Goal: Check status: Check status

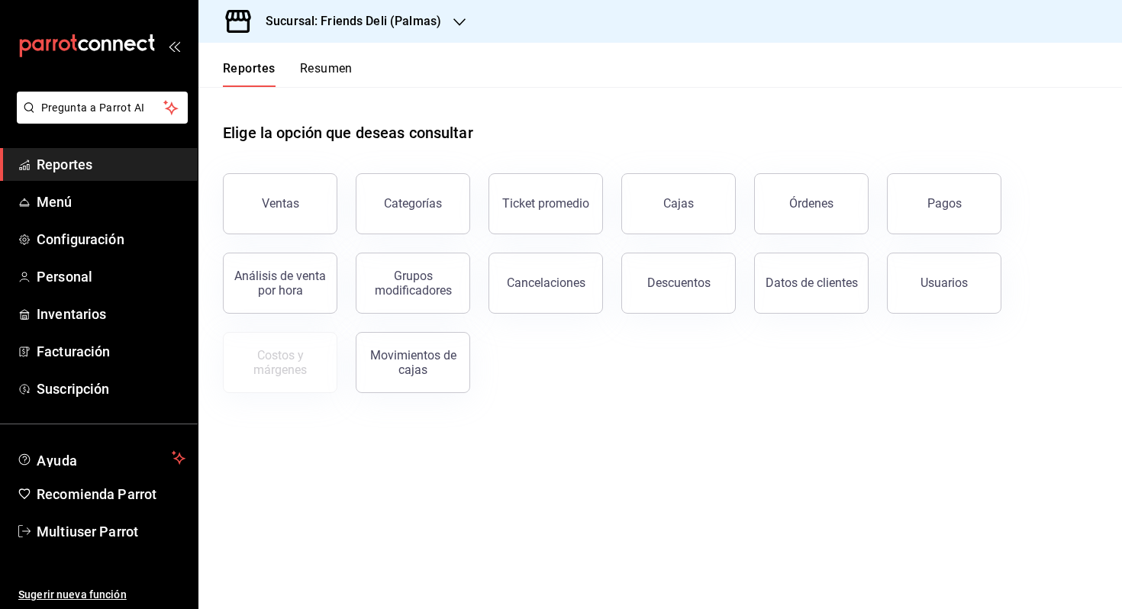
click at [305, 69] on button "Resumen" at bounding box center [326, 74] width 53 height 26
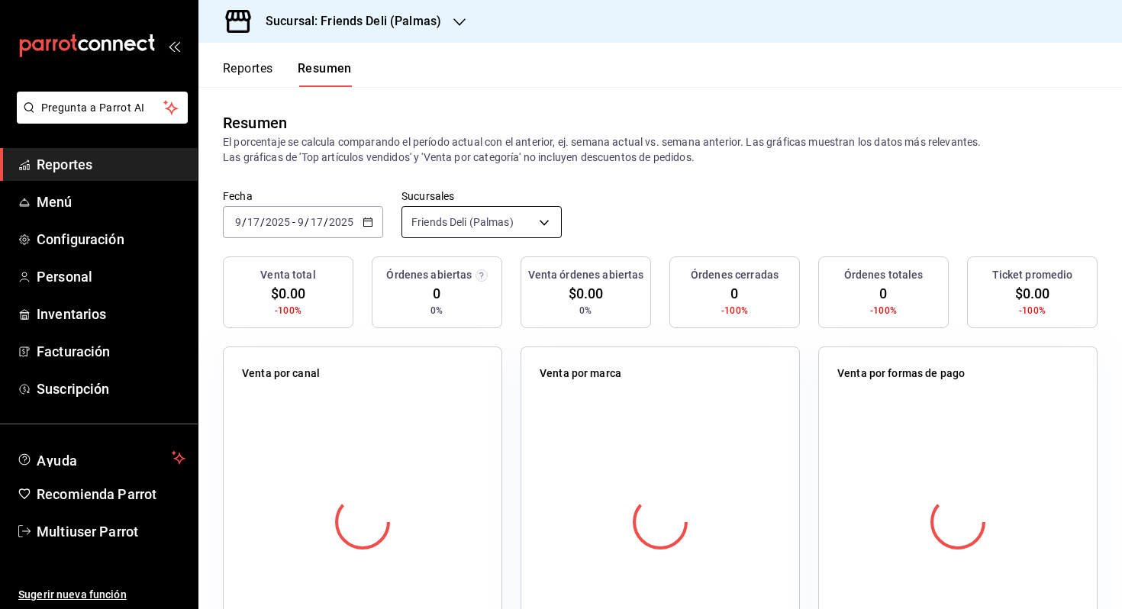
click at [493, 221] on body "Pregunta a Parrot AI Reportes Menú Configuración Personal Inventarios Facturaci…" at bounding box center [561, 304] width 1122 height 609
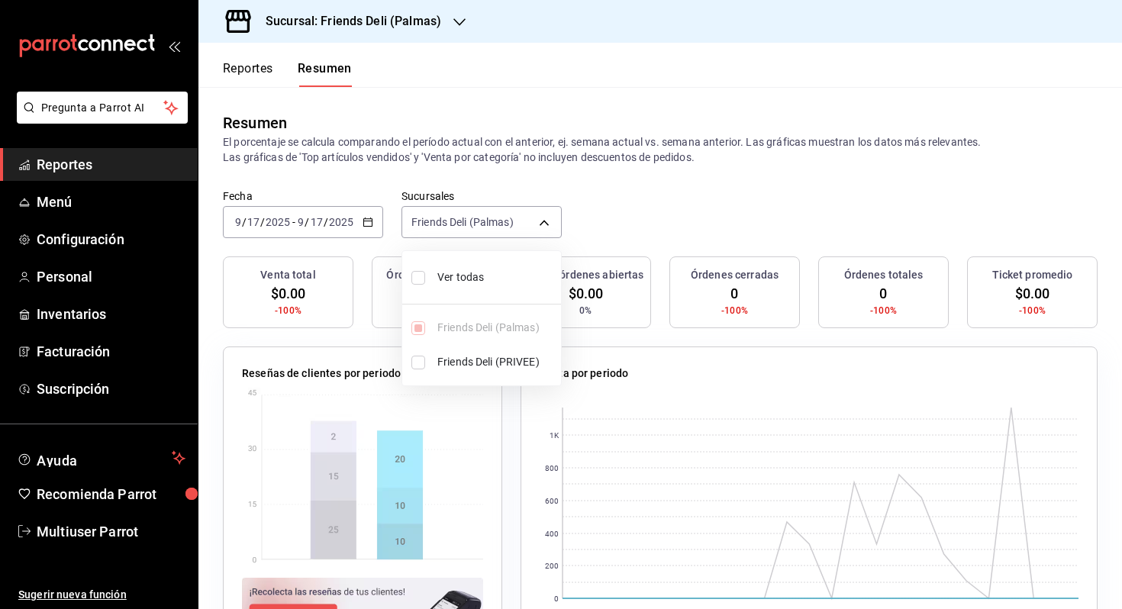
click at [489, 270] on span "Ver todas" at bounding box center [496, 277] width 118 height 16
type input "[object Object],[object Object]"
checkbox input "true"
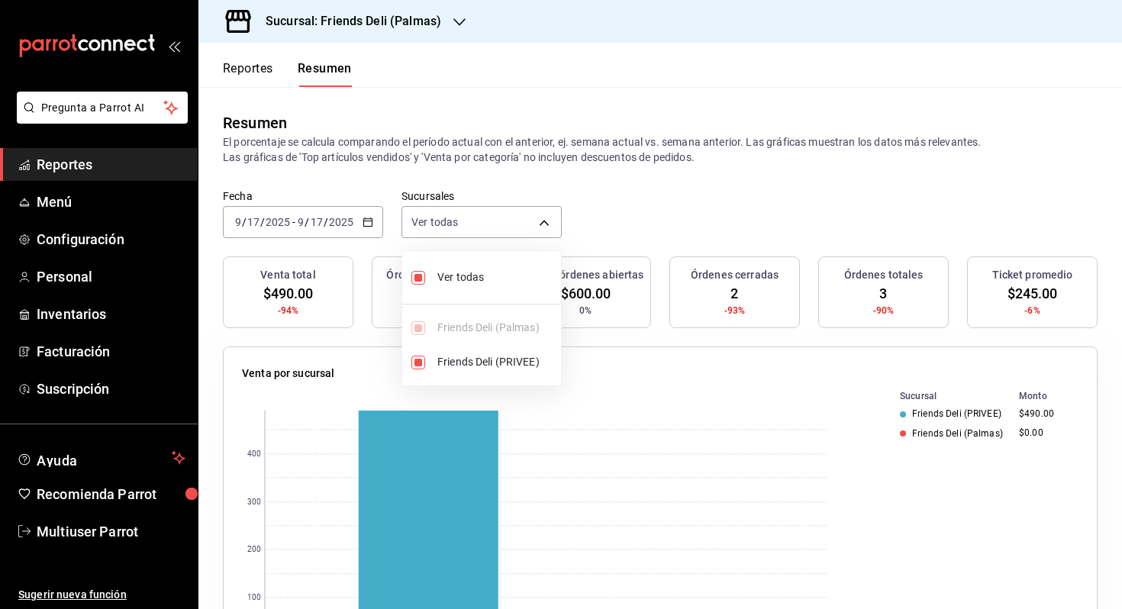
click at [682, 199] on div at bounding box center [561, 304] width 1122 height 609
click at [329, 235] on div "[DATE] [DATE] - [DATE] [DATE]" at bounding box center [303, 222] width 160 height 32
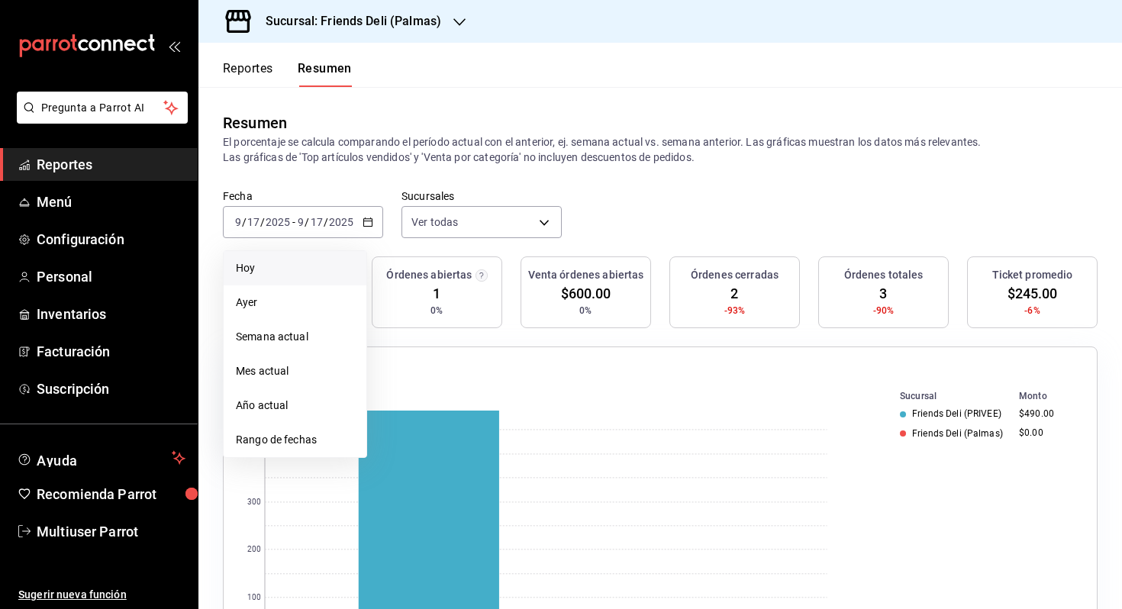
click at [316, 269] on span "Hoy" at bounding box center [295, 268] width 118 height 16
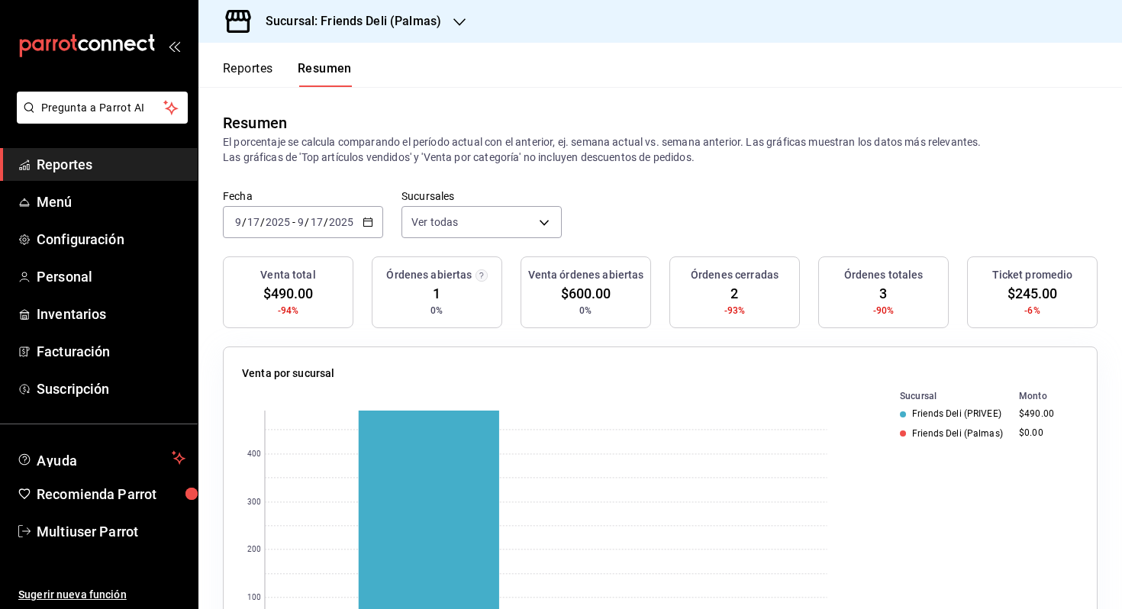
click at [336, 231] on div "[DATE] [DATE] - [DATE] [DATE]" at bounding box center [303, 222] width 160 height 32
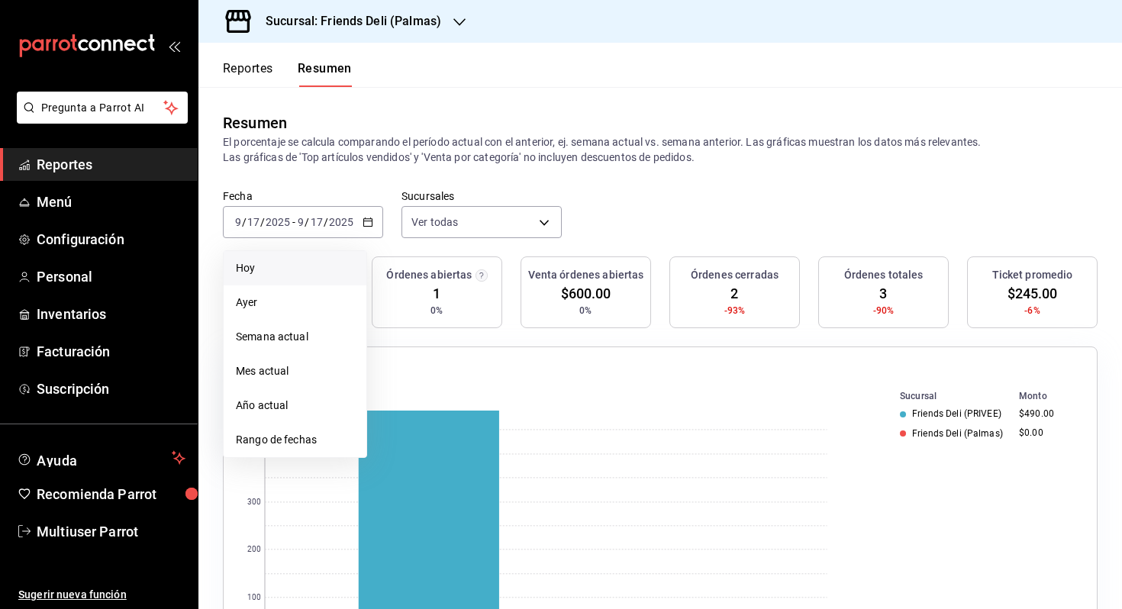
click at [303, 274] on span "Hoy" at bounding box center [295, 268] width 118 height 16
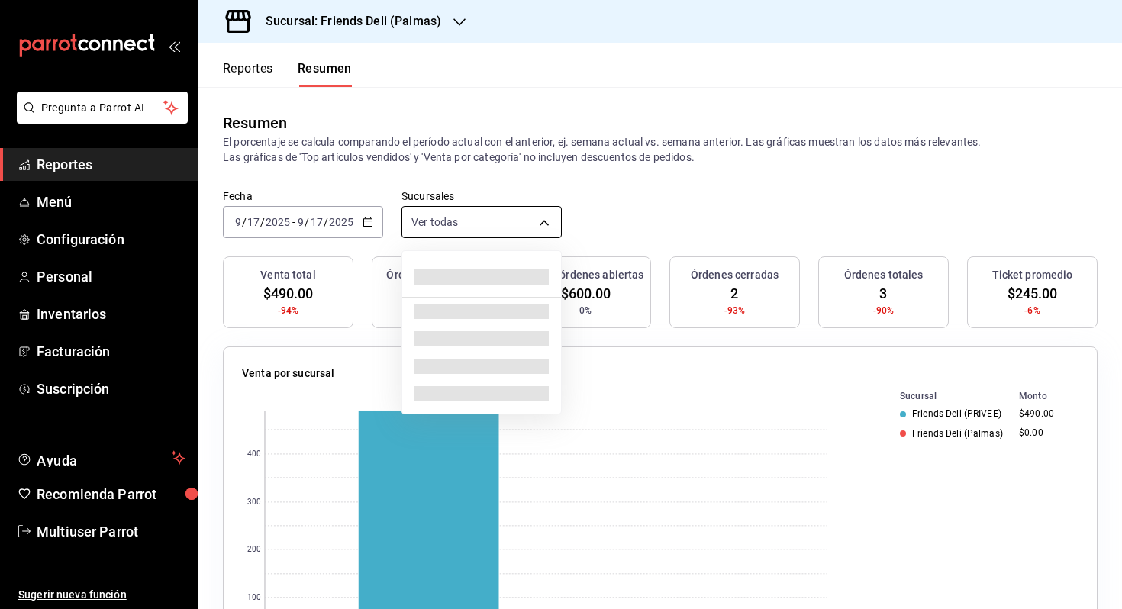
click at [476, 225] on body "Pregunta a Parrot AI Reportes Menú Configuración Personal Inventarios Facturaci…" at bounding box center [561, 304] width 1122 height 609
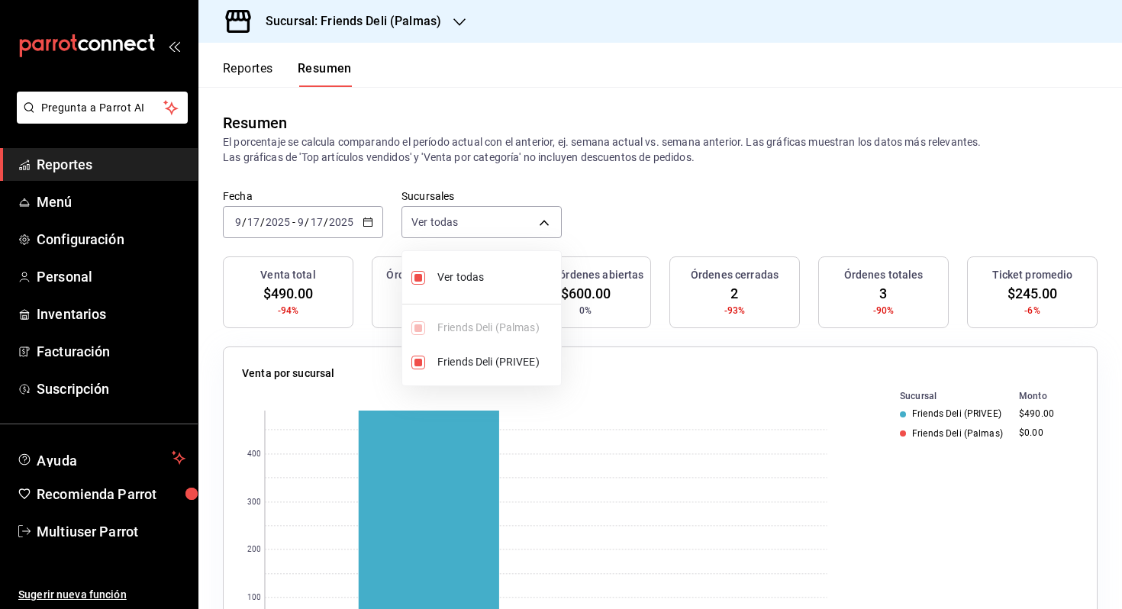
click at [467, 273] on span "Ver todas" at bounding box center [496, 277] width 118 height 16
type input "[object Object]"
checkbox input "false"
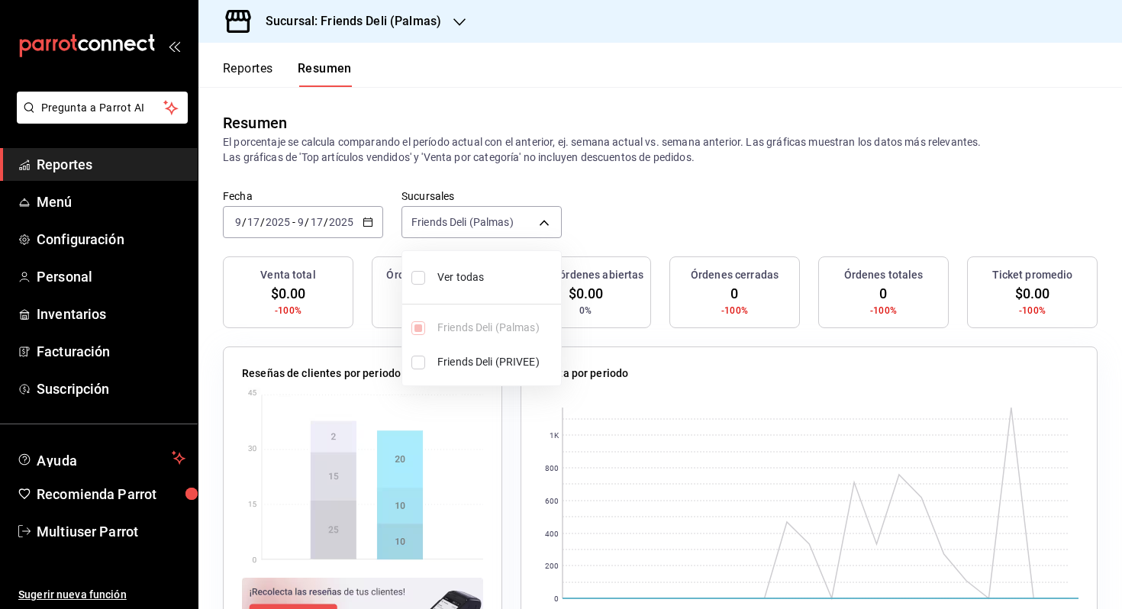
click at [467, 273] on span "Ver todas" at bounding box center [496, 277] width 118 height 16
type input "[object Object],[object Object]"
checkbox input "true"
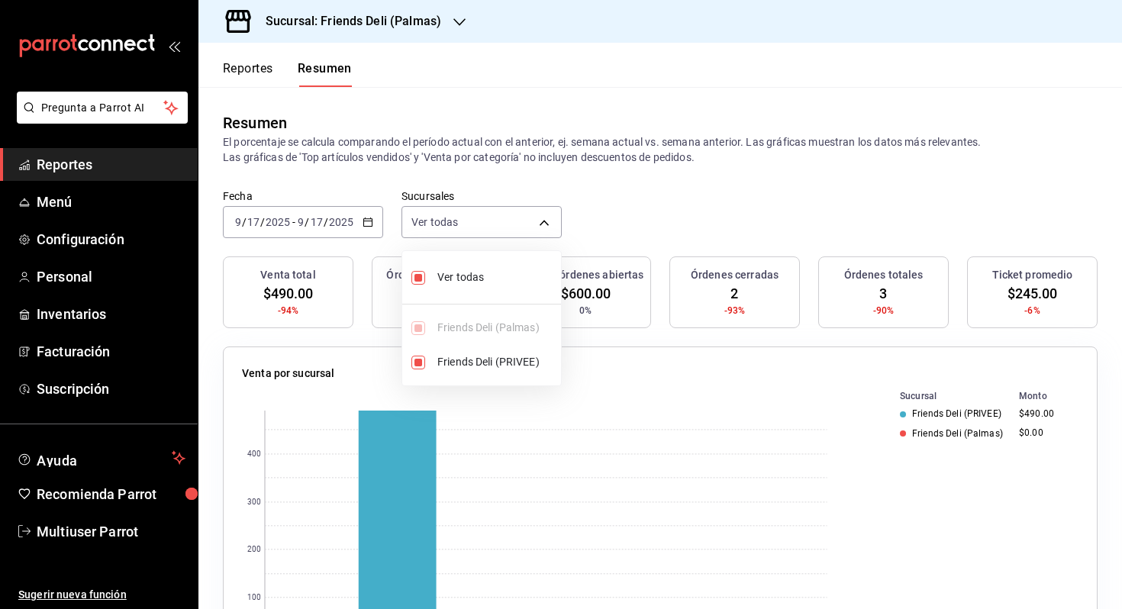
click at [640, 172] on div at bounding box center [561, 304] width 1122 height 609
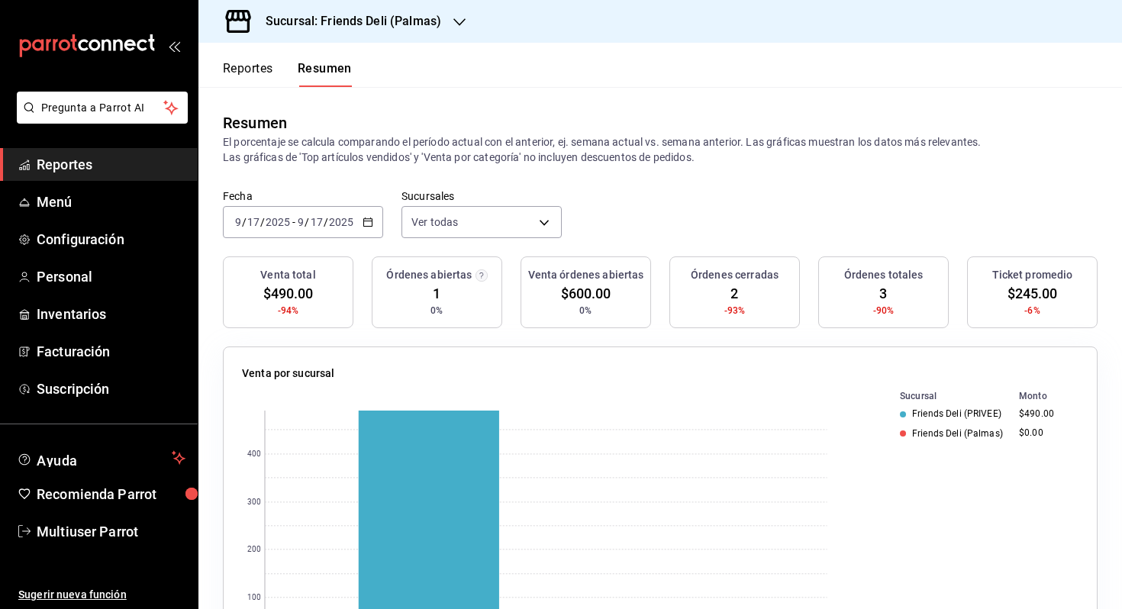
click at [328, 224] on input "2025" at bounding box center [341, 222] width 26 height 12
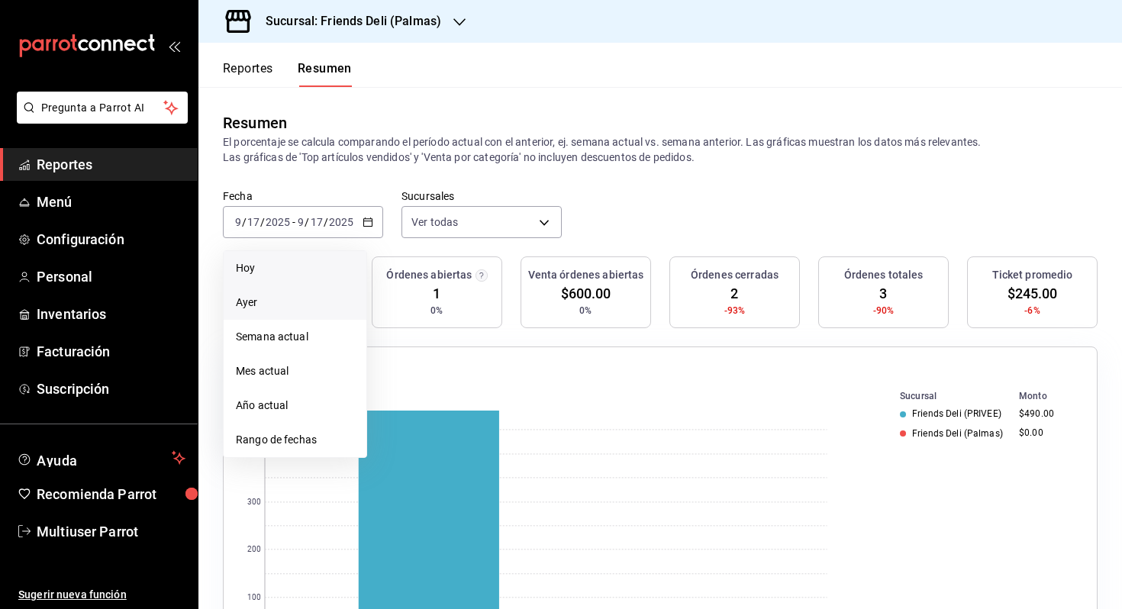
click at [316, 298] on span "Ayer" at bounding box center [295, 303] width 118 height 16
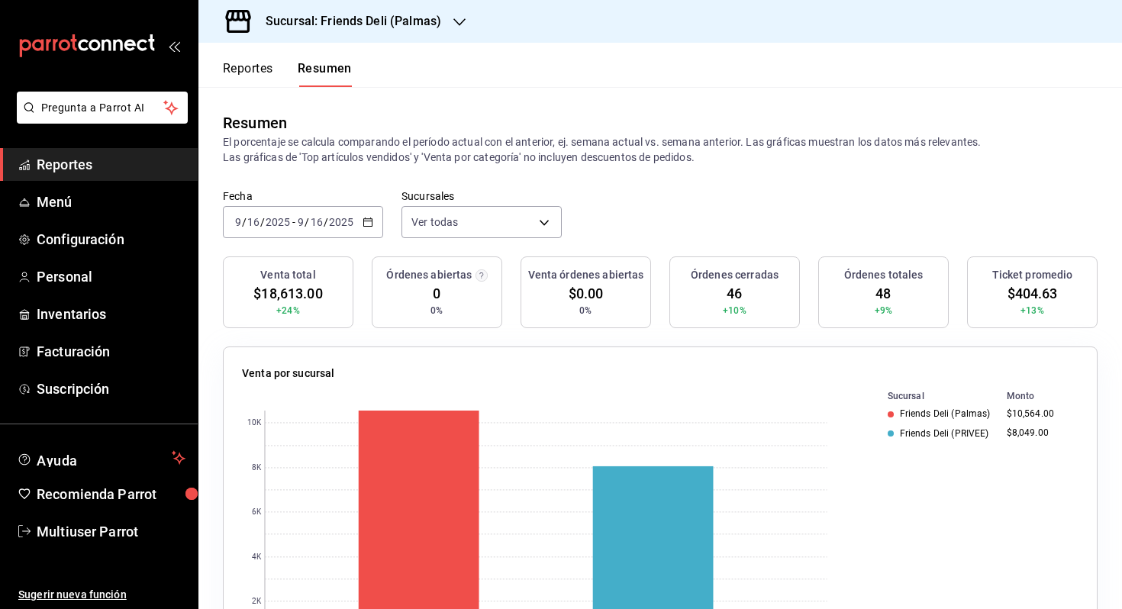
click at [337, 221] on input "2025" at bounding box center [341, 222] width 26 height 12
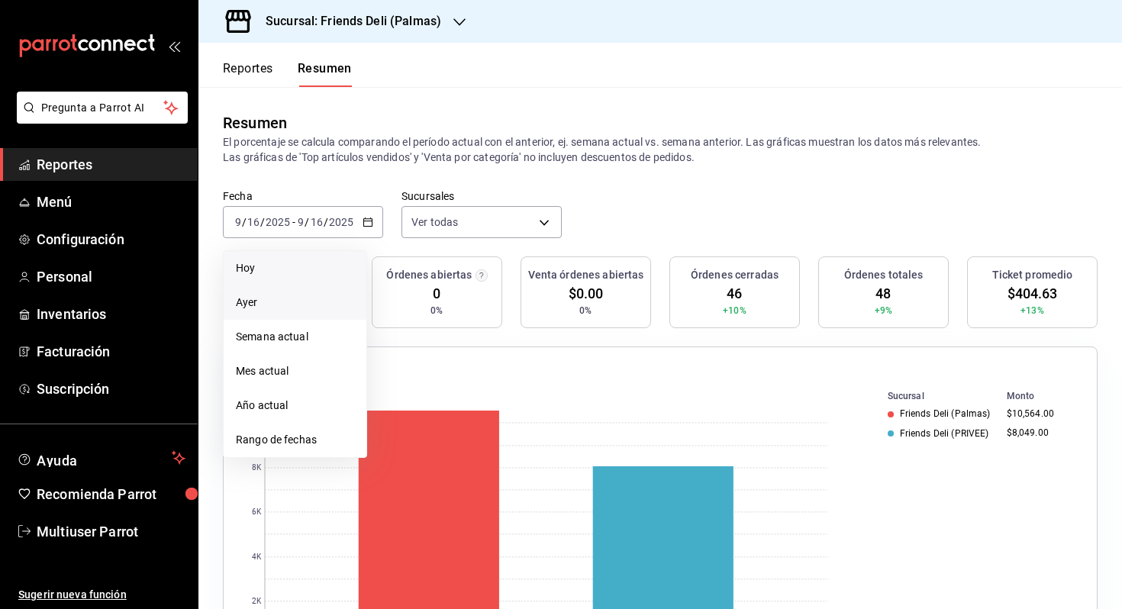
click at [303, 276] on span "Hoy" at bounding box center [295, 268] width 118 height 16
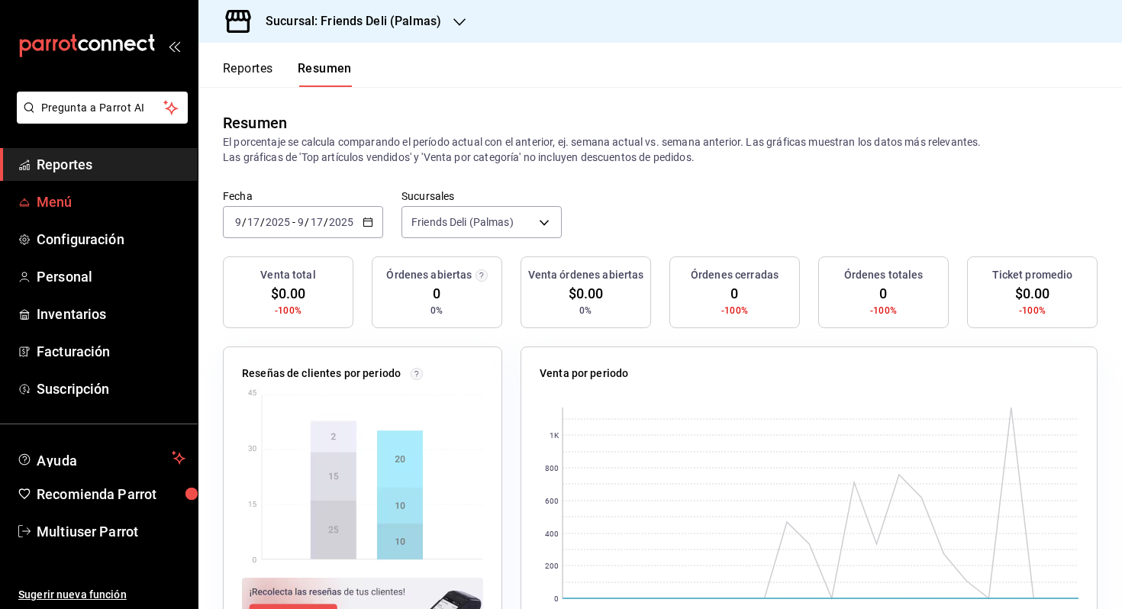
click at [144, 210] on span "Menú" at bounding box center [111, 202] width 149 height 21
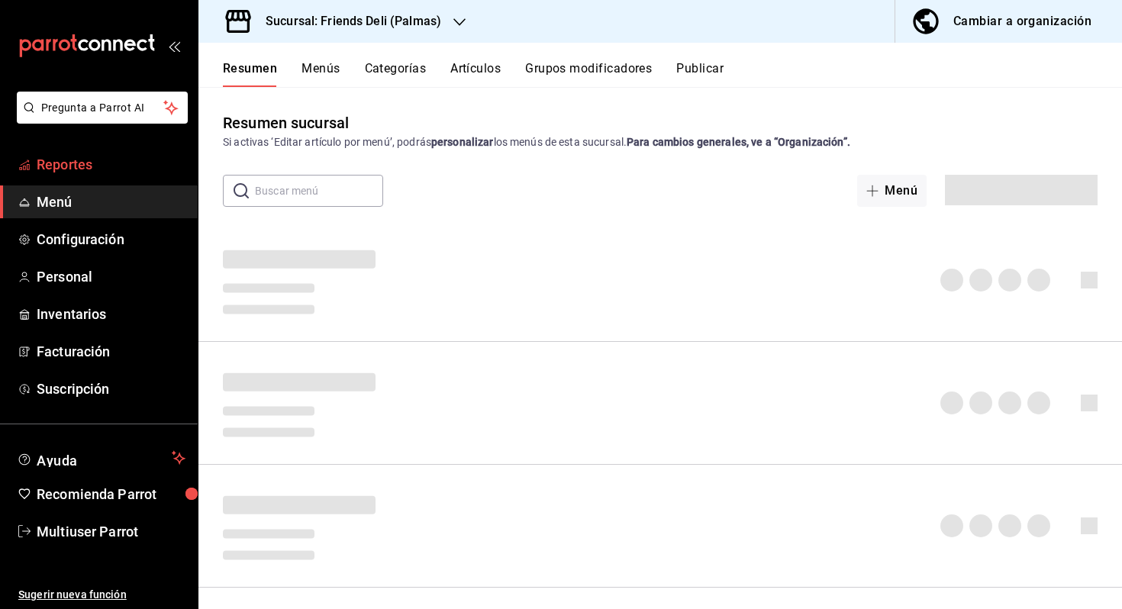
click at [137, 176] on link "Reportes" at bounding box center [99, 164] width 198 height 33
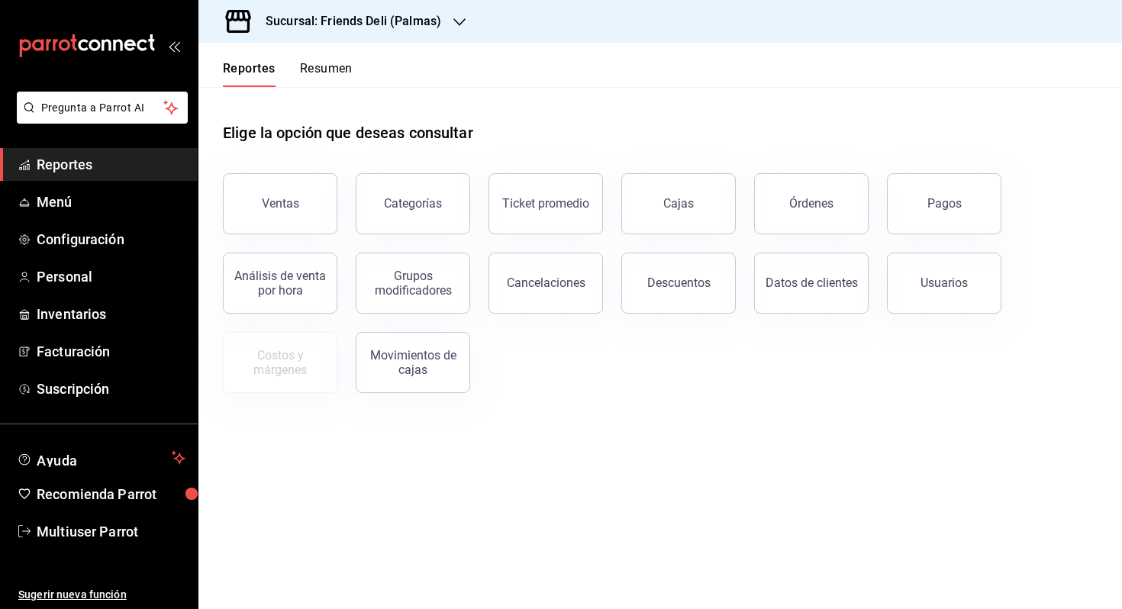
click at [311, 72] on button "Resumen" at bounding box center [326, 74] width 53 height 26
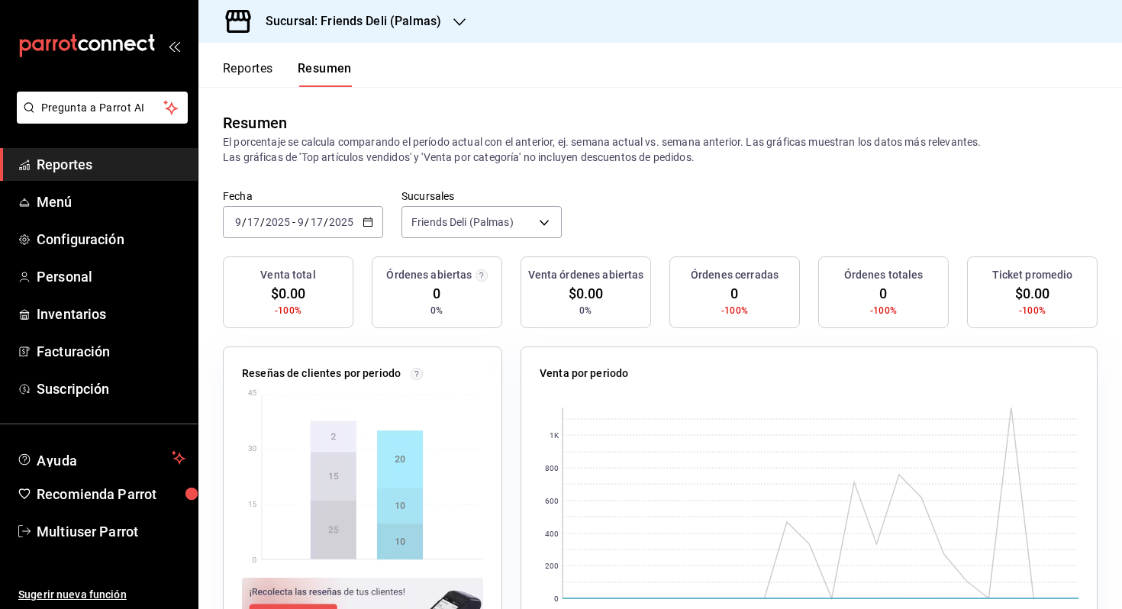
click at [306, 231] on div "[DATE] [DATE] - [DATE] [DATE]" at bounding box center [303, 222] width 160 height 32
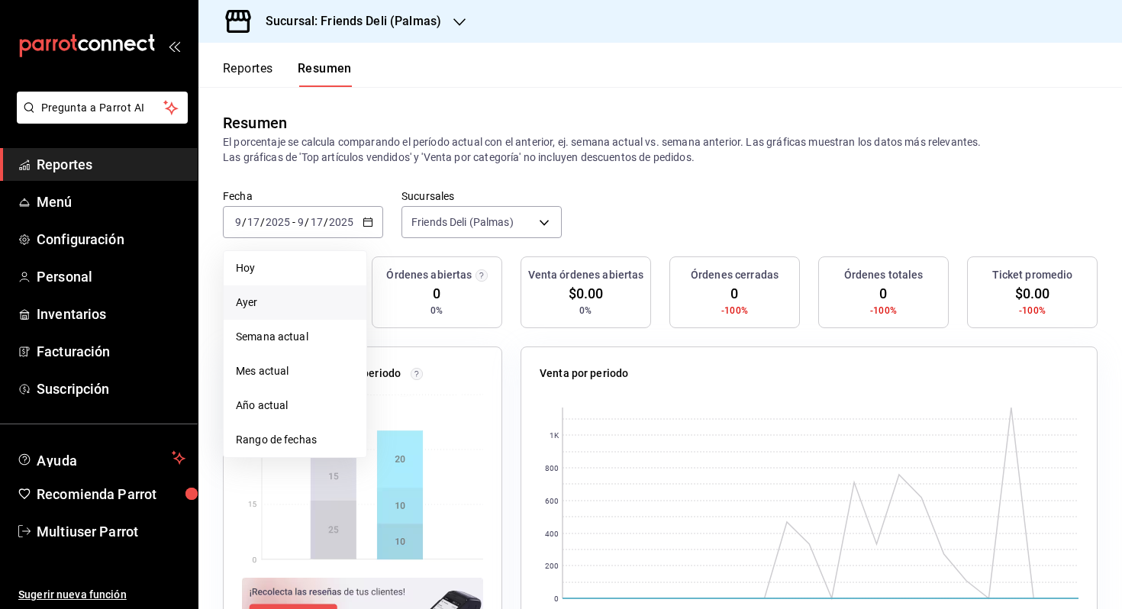
click at [273, 286] on li "Ayer" at bounding box center [295, 303] width 143 height 34
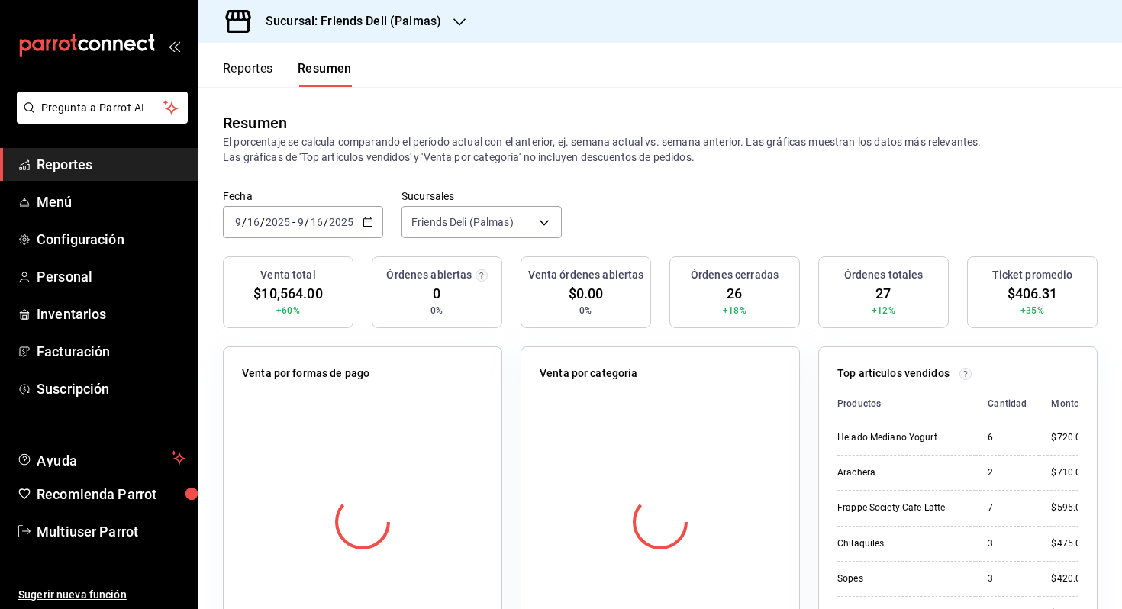
click at [458, 195] on label "Sucursales" at bounding box center [482, 196] width 160 height 11
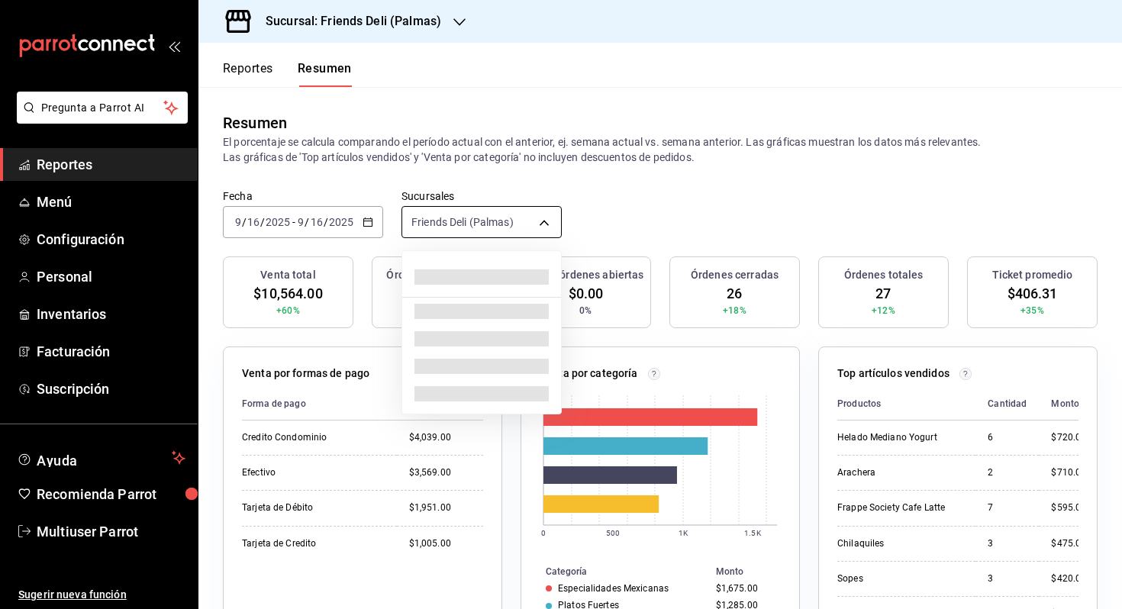
click at [453, 215] on body "Pregunta a Parrot AI Reportes Menú Configuración Personal Inventarios Facturaci…" at bounding box center [561, 304] width 1122 height 609
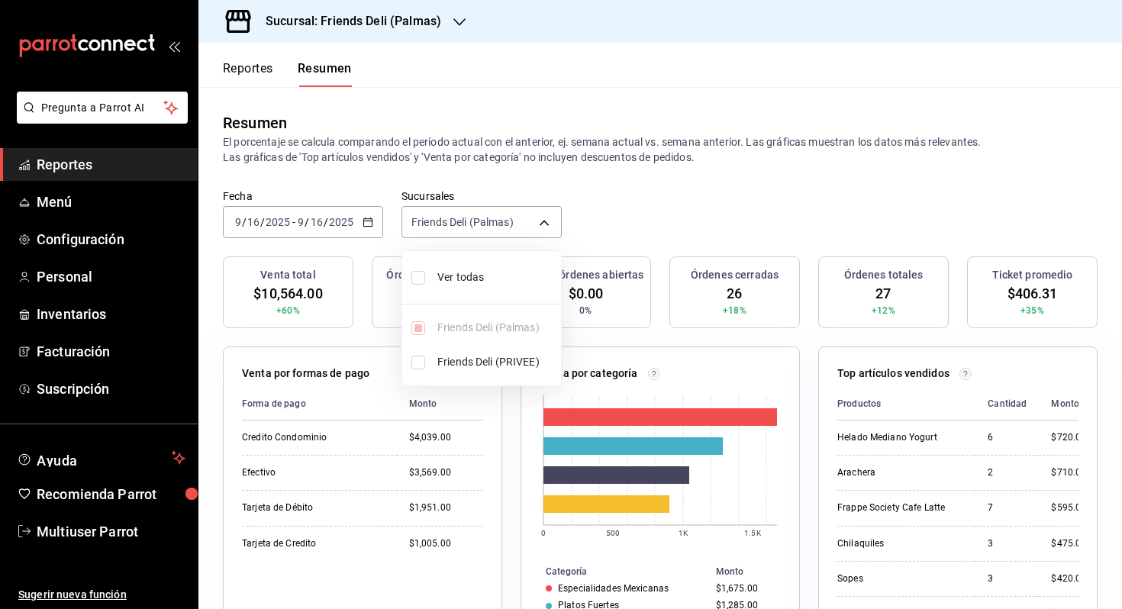
click at [447, 255] on ul "Ver todas Friends Deli (Palmas) Friends Deli (PRIVEE)" at bounding box center [481, 318] width 159 height 134
click at [444, 283] on span "Ver todas" at bounding box center [496, 277] width 118 height 16
type input "[object Object],[object Object]"
checkbox input "true"
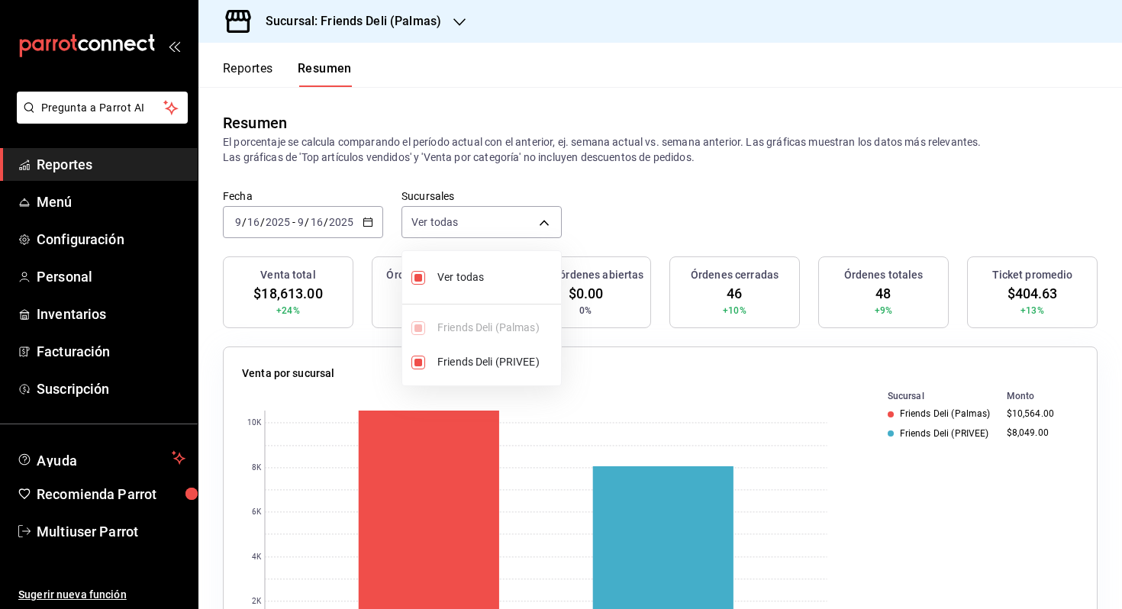
click at [617, 251] on div at bounding box center [561, 304] width 1122 height 609
click at [363, 221] on icon "button" at bounding box center [368, 222] width 11 height 11
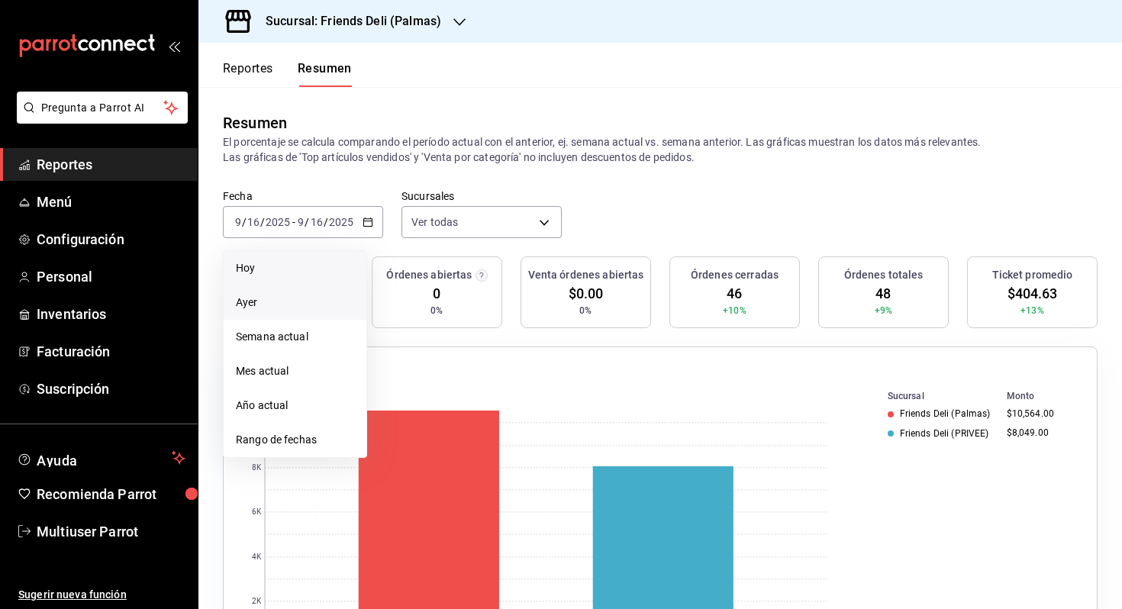
click at [308, 271] on span "Hoy" at bounding box center [295, 268] width 118 height 16
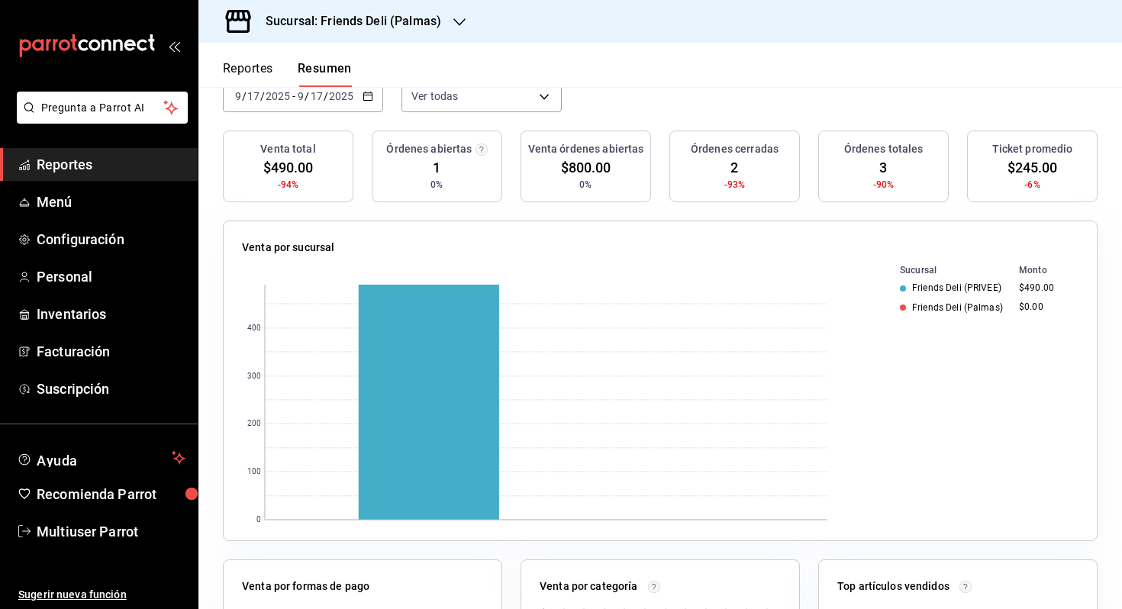
scroll to position [135, 0]
